Goal: Information Seeking & Learning: Learn about a topic

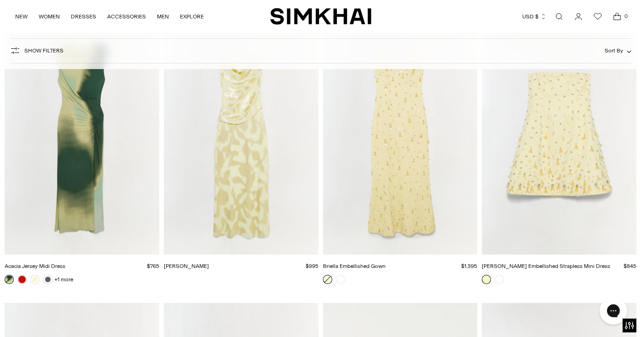
scroll to position [3752, 0]
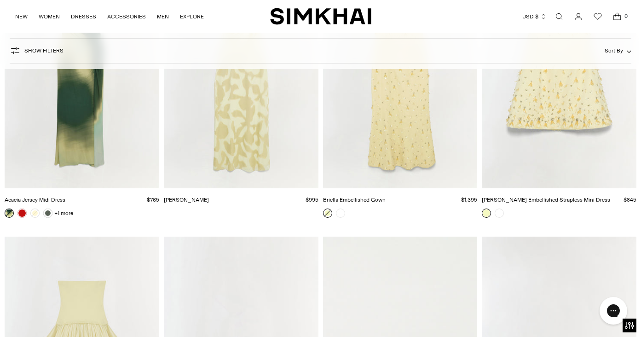
scroll to position [3671, 0]
